Goal: Communication & Community: Answer question/provide support

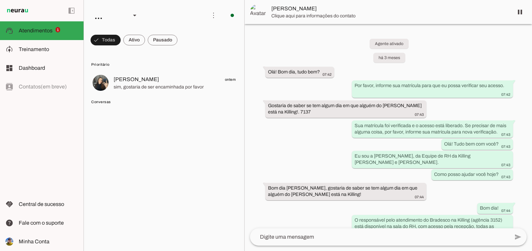
scroll to position [1928, 0]
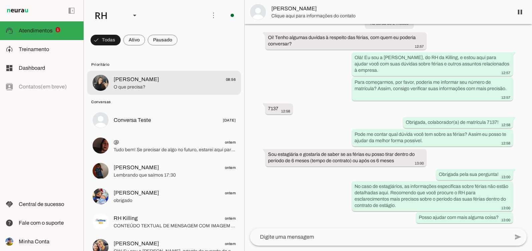
click at [159, 94] on md-item "[PERSON_NAME] 08:56 O que precisa?" at bounding box center [164, 83] width 154 height 24
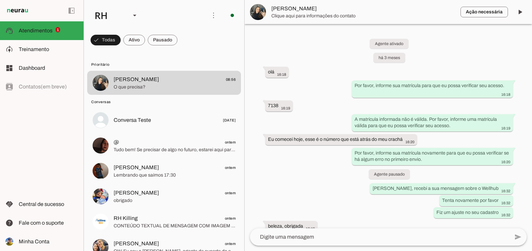
scroll to position [944, 0]
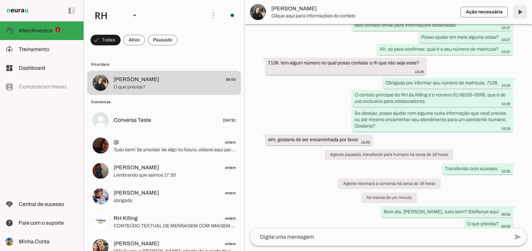
click at [517, 13] on span at bounding box center [520, 12] width 16 height 16
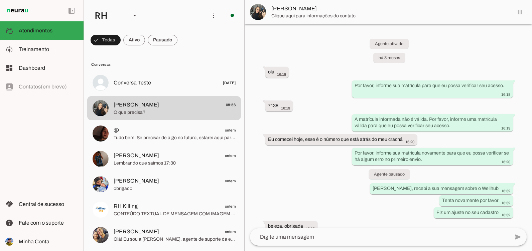
click at [517, 13] on md-item "[PERSON_NAME]" at bounding box center [388, 12] width 287 height 24
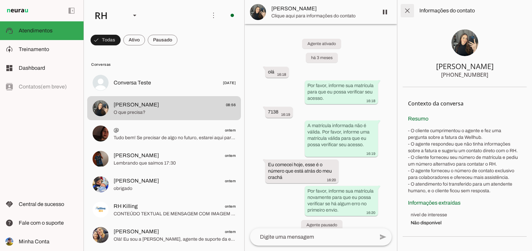
click at [409, 11] on span at bounding box center [407, 11] width 16 height 16
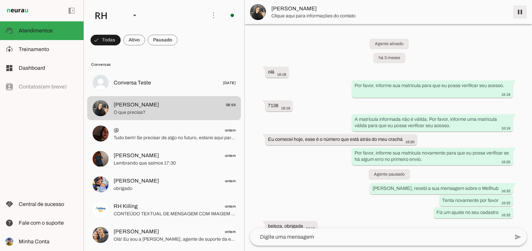
drag, startPoint x: 525, startPoint y: 9, endPoint x: 520, endPoint y: 11, distance: 5.3
click at [524, 9] on span at bounding box center [520, 12] width 16 height 16
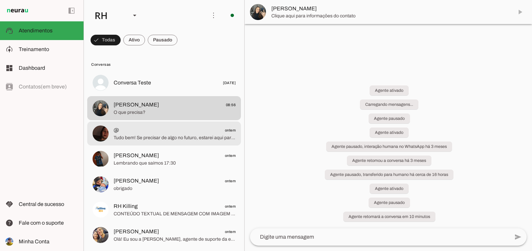
click at [174, 129] on span "@ ontem" at bounding box center [175, 130] width 122 height 8
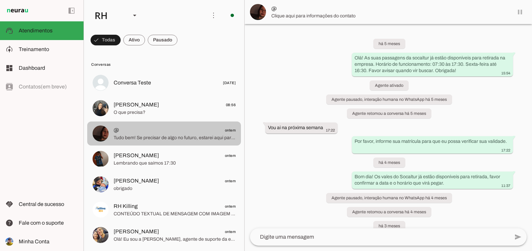
scroll to position [1106, 0]
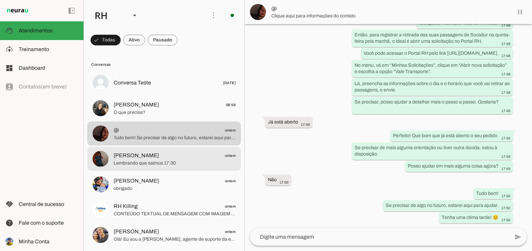
click at [170, 163] on span "Lembrando que saímos 17:30" at bounding box center [175, 163] width 122 height 7
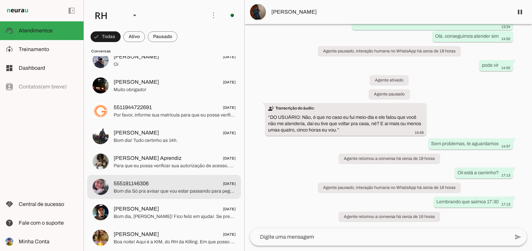
scroll to position [1404, 0]
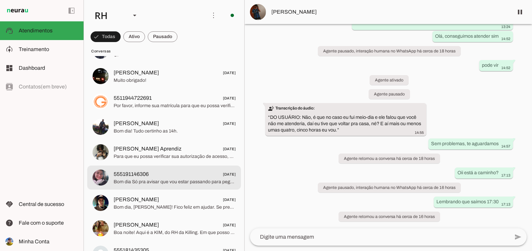
click at [130, 179] on span "Bom dia Só pra avisar que vou estar passando para pegar os vales amanhã 11h/11:…" at bounding box center [175, 182] width 122 height 7
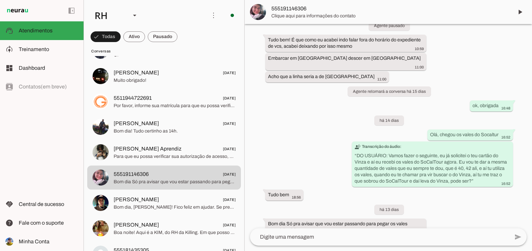
scroll to position [5437, 0]
click at [328, 231] on div at bounding box center [379, 237] width 259 height 17
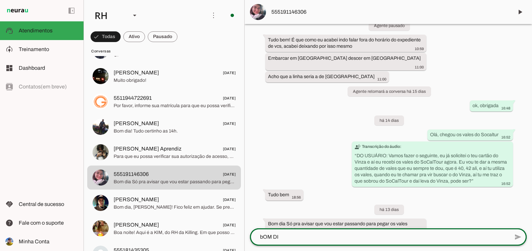
type textarea "bOM DIA"
click at [328, 231] on div "bOM DIA" at bounding box center [379, 237] width 259 height 17
click at [285, 236] on textarea "bOM DIA" at bounding box center [379, 237] width 259 height 8
drag, startPoint x: 285, startPoint y: 236, endPoint x: 259, endPoint y: 238, distance: 26.1
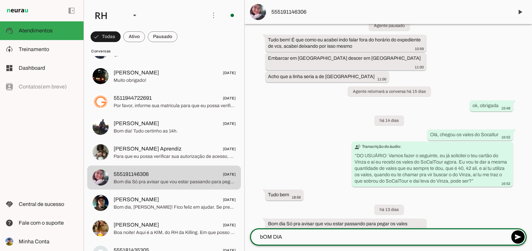
click at [259, 238] on textarea "bOM DIA" at bounding box center [379, 237] width 259 height 8
click at [314, 238] on textarea "Bom dia, [GEOGRAPHIC_DATA], recebi a sua solicitação" at bounding box center [379, 237] width 259 height 8
type textarea "Bom dia, [GEOGRAPHIC_DATA], recebi as suas solicitações de VT"
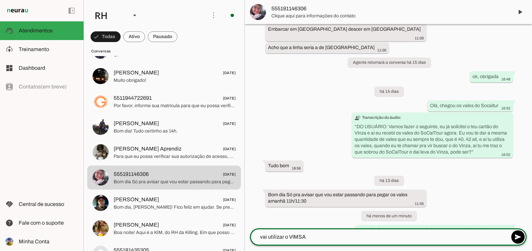
scroll to position [5467, 0]
type textarea "vai utilizar o VIMSA e o Socaltur?"
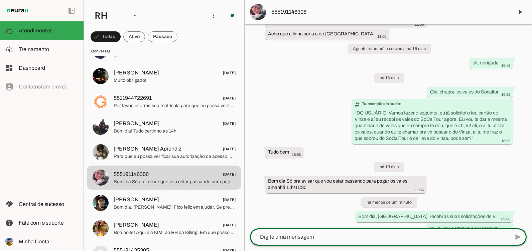
scroll to position [5479, 0]
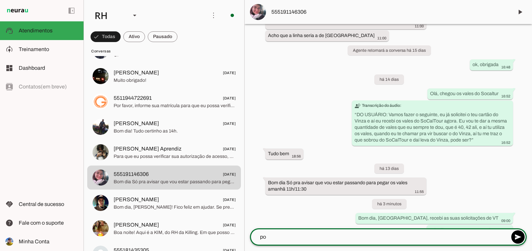
type textarea "p"
type textarea "posso te ligar para falarmos melhor?"
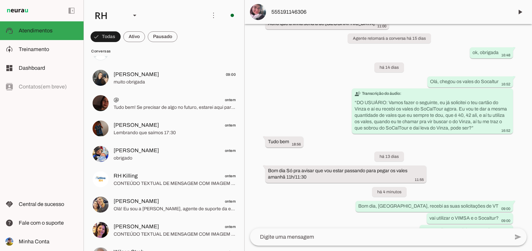
scroll to position [0, 0]
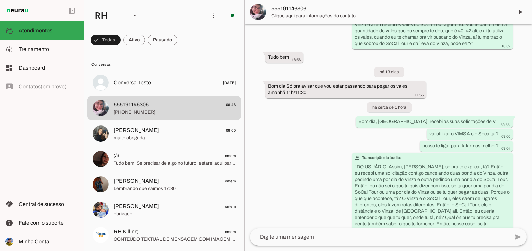
scroll to position [5575, 0]
